Goal: Navigation & Orientation: Find specific page/section

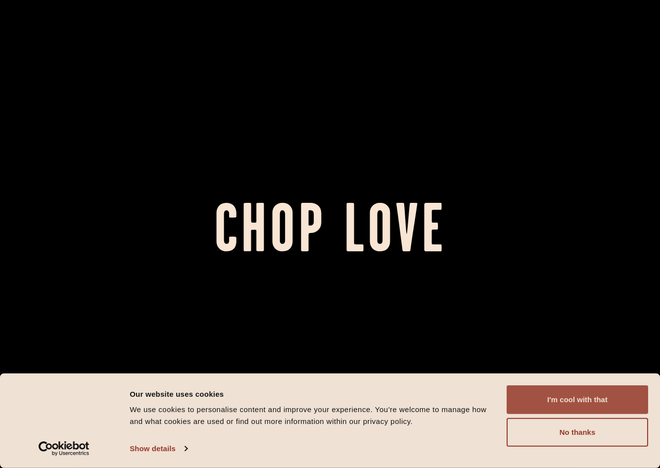
click at [572, 390] on button "I'm cool with that" at bounding box center [578, 399] width 142 height 29
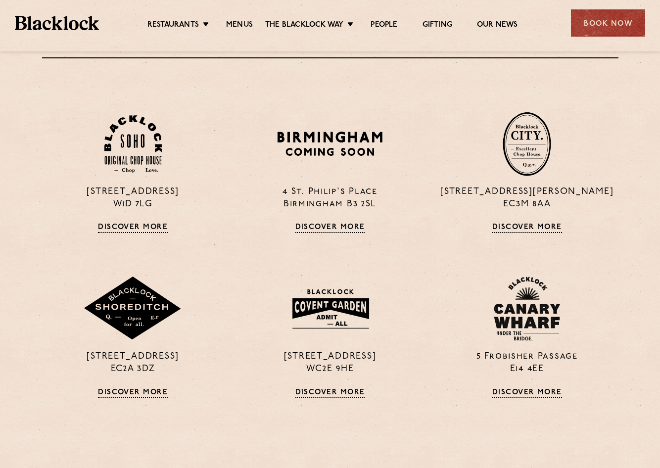
scroll to position [762, 0]
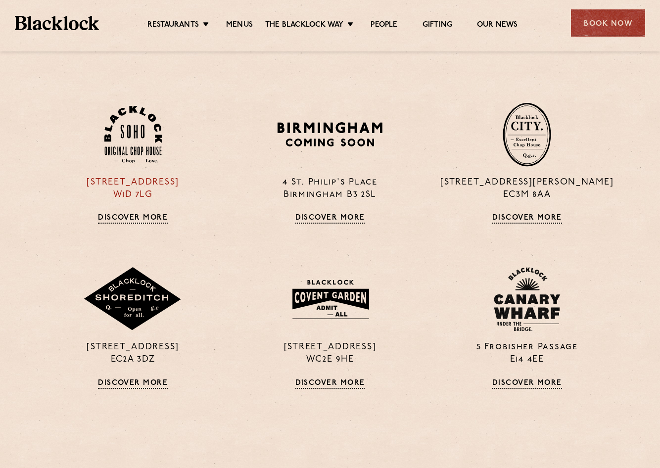
click at [161, 104] on div at bounding box center [132, 134] width 109 height 64
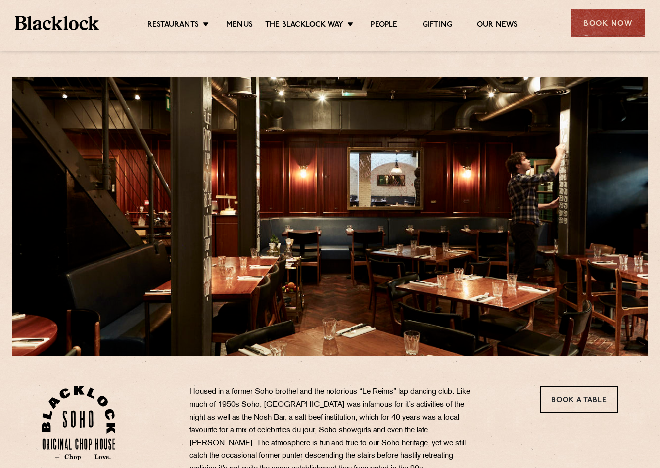
click at [641, 216] on div at bounding box center [329, 217] width 635 height 280
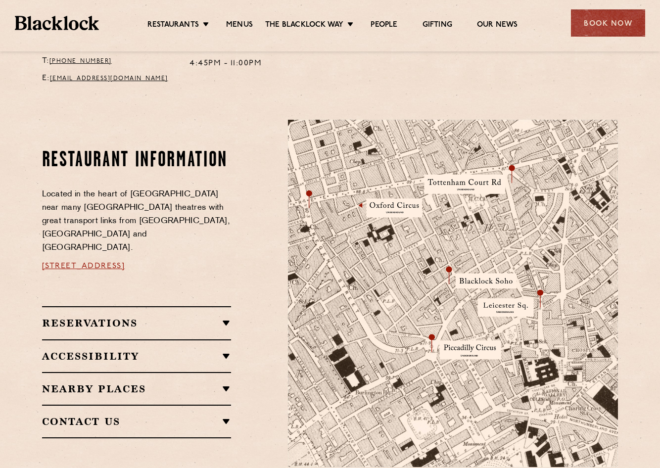
scroll to position [464, 0]
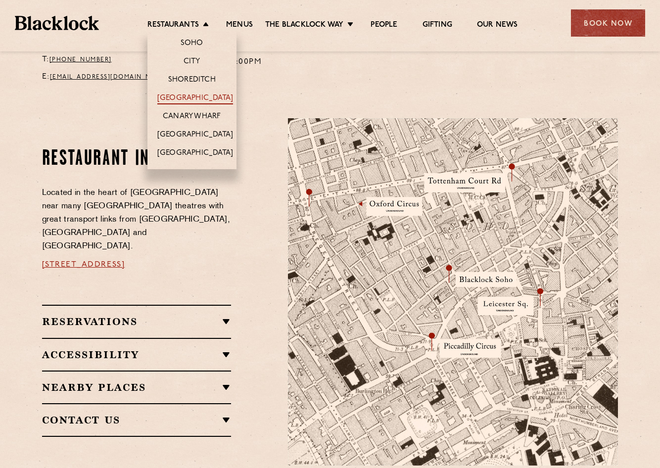
click at [192, 98] on link "[GEOGRAPHIC_DATA]" at bounding box center [195, 99] width 76 height 11
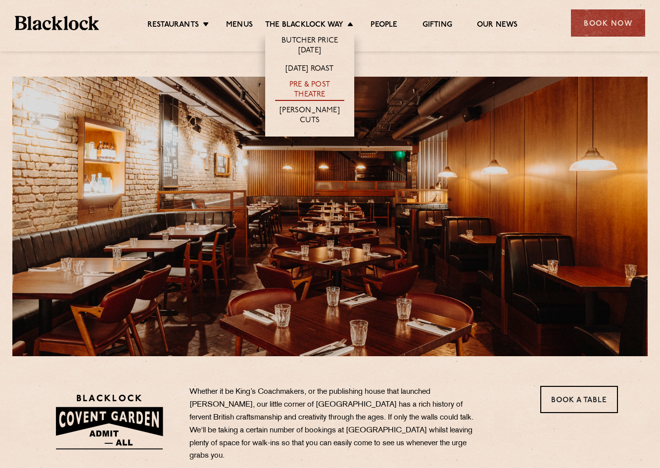
click at [303, 87] on link "Pre & Post Theatre" at bounding box center [309, 90] width 69 height 21
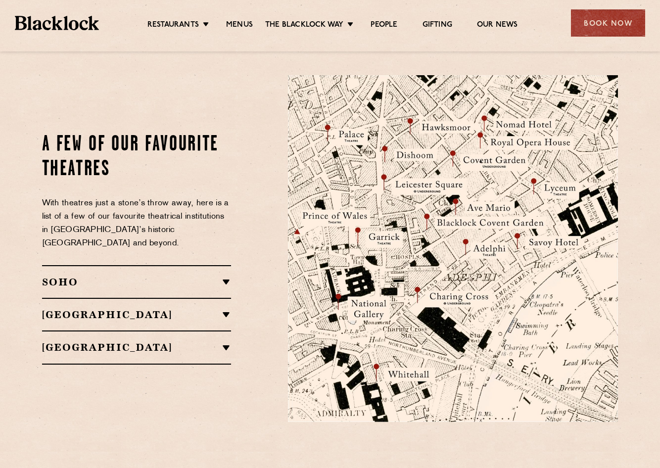
scroll to position [1079, 0]
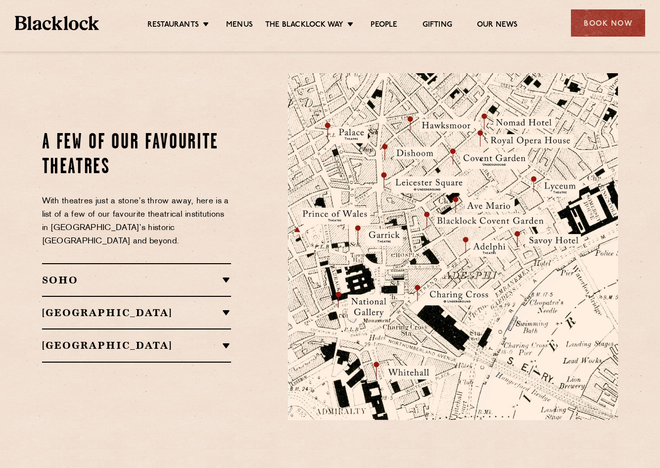
click at [219, 274] on h2 "SOHO" at bounding box center [137, 280] width 190 height 12
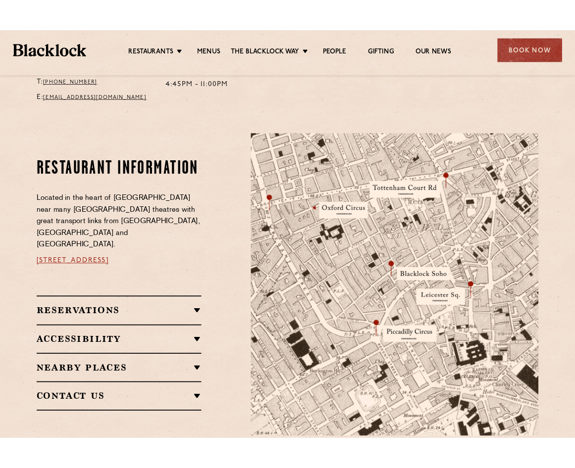
scroll to position [464, 0]
